Goal: Task Accomplishment & Management: Manage account settings

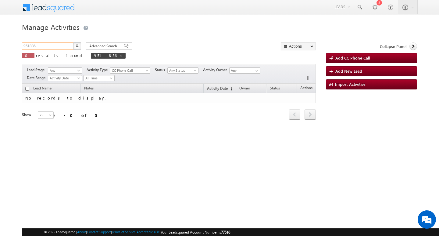
click at [60, 45] on input "951836" at bounding box center [48, 45] width 52 height 7
type input "Search Activities"
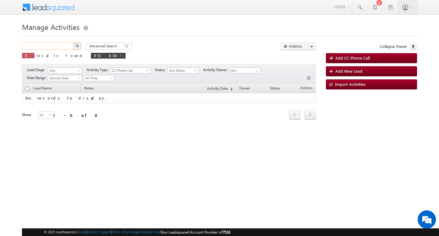
click at [59, 44] on input "text" at bounding box center [48, 45] width 52 height 7
paste input "965882"
type input "965882"
click at [73, 42] on button "button" at bounding box center [77, 45] width 8 height 7
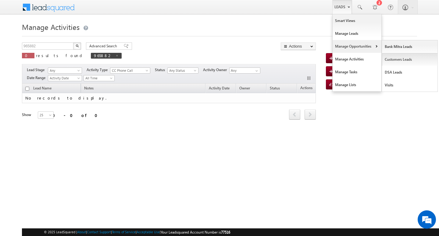
click at [392, 60] on link "Customers Leads" at bounding box center [410, 59] width 56 height 13
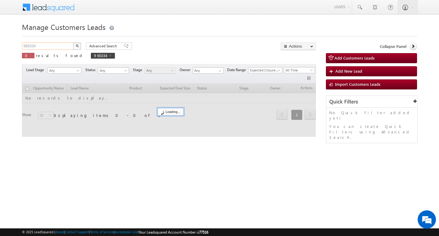
click at [45, 44] on input "965334" at bounding box center [48, 45] width 52 height 7
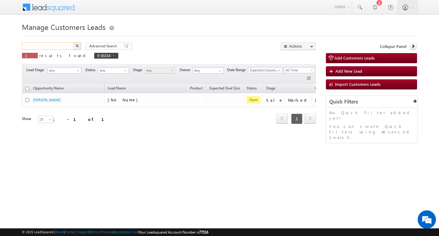
paste input "965882"
type input "965882"
click at [73, 42] on button "button" at bounding box center [77, 45] width 8 height 7
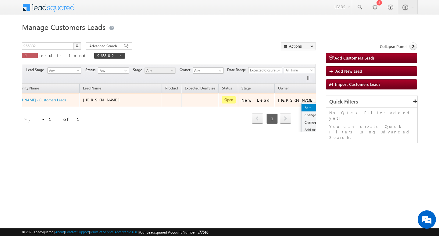
click at [301, 105] on link "Edit" at bounding box center [316, 107] width 30 height 7
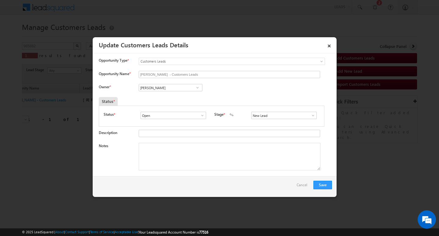
click at [250, 173] on div "Notes" at bounding box center [215, 158] width 233 height 30
click at [310, 116] on span at bounding box center [313, 115] width 6 height 5
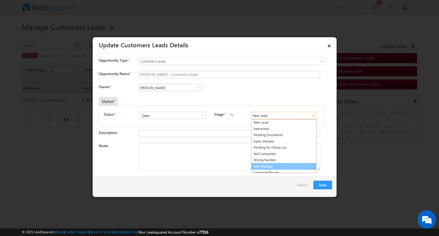
click at [291, 163] on link "Sale Marked" at bounding box center [283, 166] width 65 height 7
type input "Sale Marked"
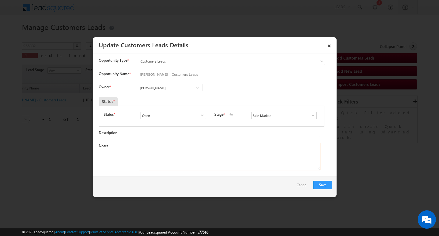
click at [231, 155] on textarea "Notes" at bounding box center [230, 156] width 182 height 27
click at [188, 87] on input "Vikas Halwai" at bounding box center [171, 87] width 64 height 7
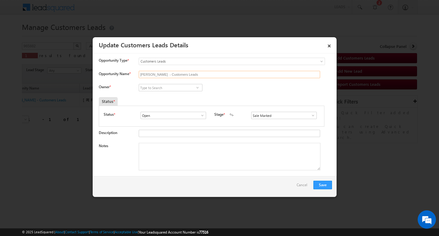
click at [212, 71] on input "Jakir Hussain - Customers Leads" at bounding box center [229, 74] width 181 height 7
click at [170, 73] on input "Opportunity Name *" at bounding box center [229, 74] width 181 height 7
paste input "Shain Parveen"
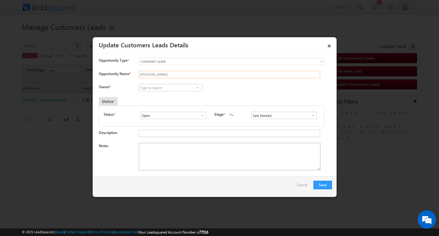
type input "Shain Parveen"
click at [173, 155] on textarea "Notes" at bounding box center [230, 156] width 182 height 27
click at [194, 148] on textarea "Notes" at bounding box center [230, 156] width 182 height 27
paste textarea "2L/ LAKH Customer required top-up loan address aligarh"
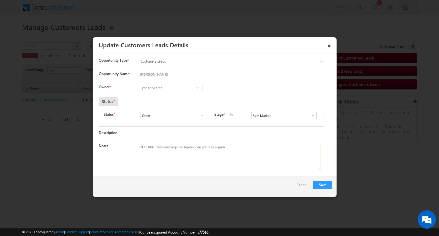
type textarea "2L/ LAKH Customer required top-up loan address aligarh"
click at [163, 88] on input at bounding box center [171, 87] width 64 height 7
click at [184, 90] on input at bounding box center [171, 87] width 64 height 7
paste input "Rahul Kumar"
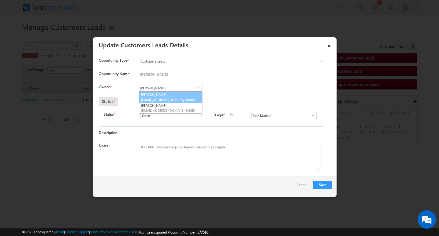
click at [183, 93] on link "Rahul Kumar rahul.kumar7@sgrlimited.in" at bounding box center [171, 97] width 64 height 12
type input "Rahul Kumar"
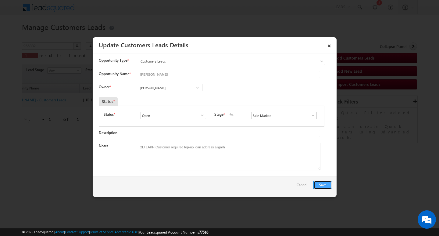
click at [325, 183] on button "Save" at bounding box center [322, 184] width 19 height 9
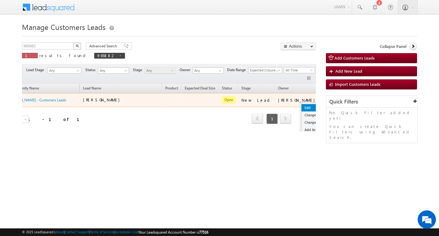
click at [301, 104] on link "Edit" at bounding box center [316, 107] width 30 height 7
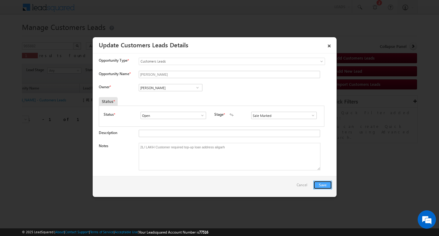
click at [318, 185] on button "Save" at bounding box center [322, 184] width 19 height 9
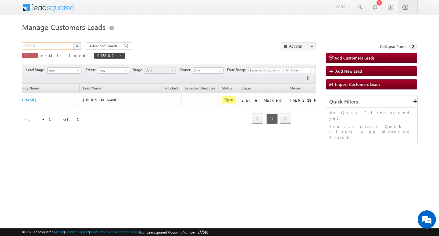
click at [50, 44] on input "965882" at bounding box center [48, 45] width 52 height 7
type input "Search Customers Leads"
click at [48, 47] on input "text" at bounding box center [48, 45] width 52 height 7
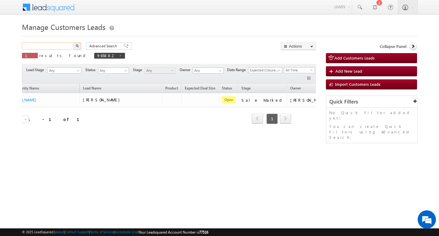
click at [48, 47] on input "text" at bounding box center [48, 45] width 52 height 7
paste input "968389"
type input "968389"
click at [73, 42] on button "button" at bounding box center [77, 45] width 8 height 7
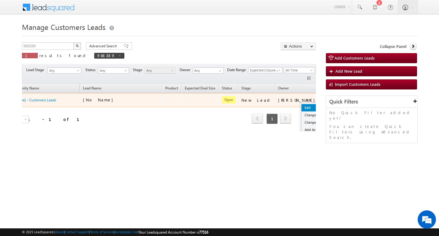
click at [301, 105] on link "Edit" at bounding box center [316, 107] width 30 height 7
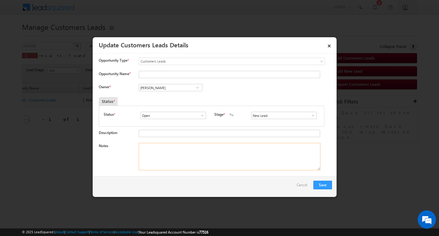
drag, startPoint x: 225, startPoint y: 161, endPoint x: 200, endPoint y: 146, distance: 28.8
click at [225, 162] on textarea "Notes" at bounding box center [230, 156] width 182 height 27
click at [164, 88] on input "Vikas Halwai" at bounding box center [171, 87] width 64 height 7
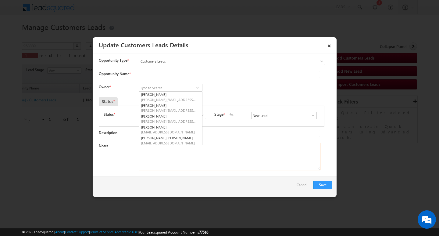
click at [215, 152] on textarea "Notes" at bounding box center [230, 156] width 182 height 27
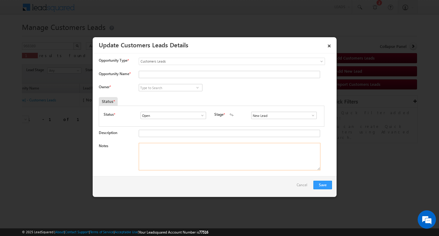
click at [212, 163] on textarea "Notes" at bounding box center [230, 156] width 182 height 27
paste textarea "mohammed KHAN / AG : 21/ MOTHE INCOME : 19K / WORAK EXPW : 4Y / CO AAP NAME : A…"
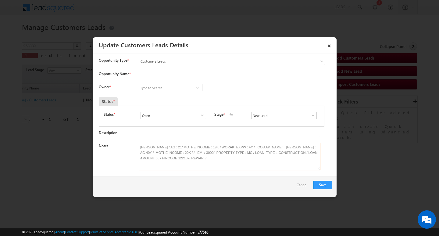
type textarea "mohammed KHAN / AG : 21/ MOTHE INCOME : 19K / WORAK EXPW : 4Y / CO AAP NAME : A…"
click at [169, 80] on div "Opportunity Name *" at bounding box center [215, 76] width 233 height 10
click at [170, 74] on input "Opportunity Name *" at bounding box center [229, 74] width 181 height 7
click at [198, 73] on input "Opportunity Name *" at bounding box center [229, 74] width 181 height 7
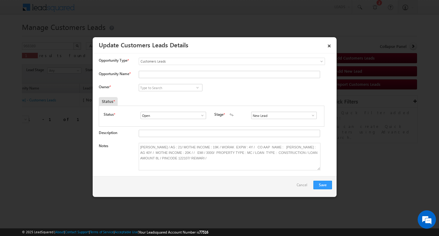
click at [243, 85] on div "Owner * Vikas Halwai Vikas Halwai Aakash Mewada Aashish Pawar Aashutosh Shrivas…" at bounding box center [215, 89] width 233 height 10
click at [197, 72] on input "Opportunity Name *" at bounding box center [229, 74] width 181 height 7
type input "MOHAMMED KHAN"
click at [180, 84] on input at bounding box center [171, 87] width 64 height 7
click at [170, 86] on input at bounding box center [171, 87] width 64 height 7
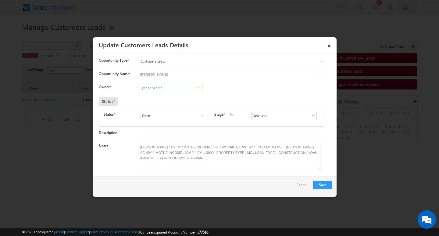
paste input "Maheswar Moharana"
click at [169, 92] on link "Maheswar Moharana maheswar.moharana@sgrlimited.in" at bounding box center [171, 97] width 64 height 12
type input "Maheswar Moharana"
click at [307, 114] on link at bounding box center [311, 115] width 8 height 6
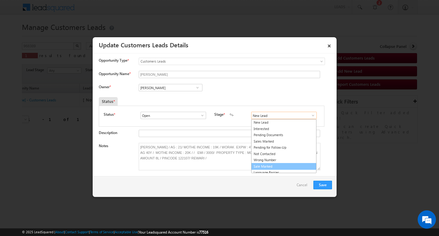
click at [297, 164] on link "Sale Marked" at bounding box center [283, 166] width 65 height 7
type input "Sale Marked"
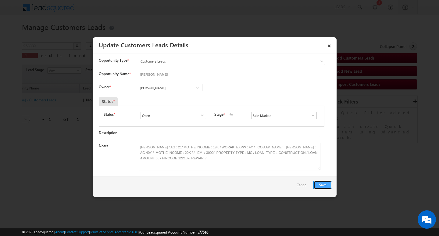
click at [321, 185] on button "Save" at bounding box center [322, 184] width 19 height 9
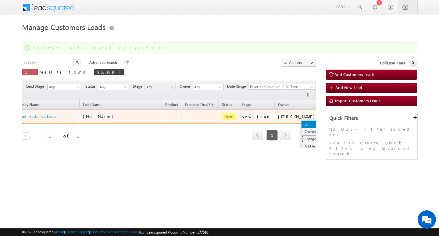
click at [301, 135] on link "Change Stage" at bounding box center [316, 138] width 30 height 7
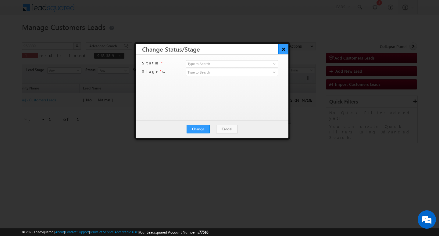
click at [282, 50] on button "×" at bounding box center [283, 49] width 10 height 11
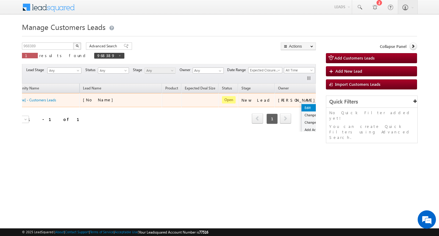
click at [301, 105] on link "Edit" at bounding box center [316, 107] width 30 height 7
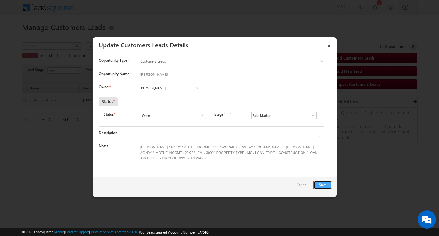
click at [320, 184] on button "Save" at bounding box center [322, 184] width 19 height 9
